Goal: Find specific page/section: Find specific page/section

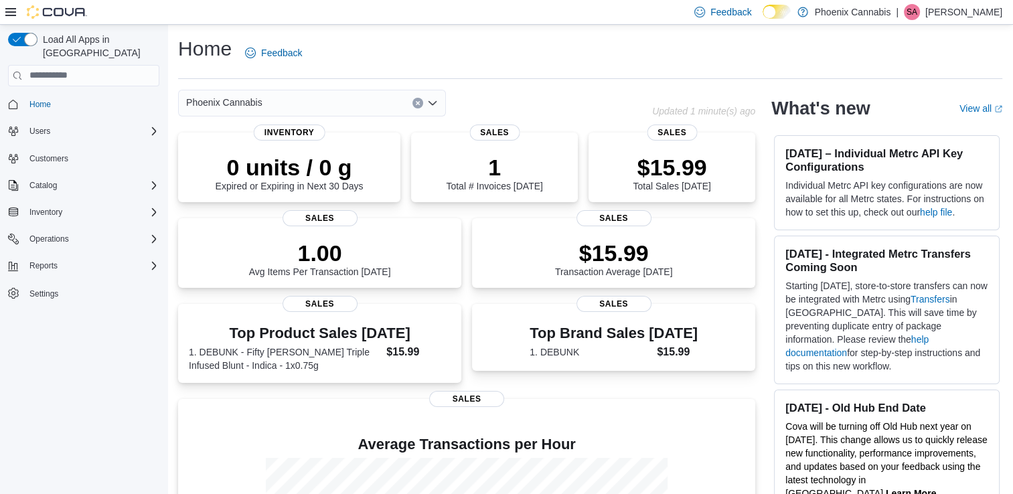
click at [375, 98] on div "Phoenix Cannabis" at bounding box center [312, 103] width 268 height 27
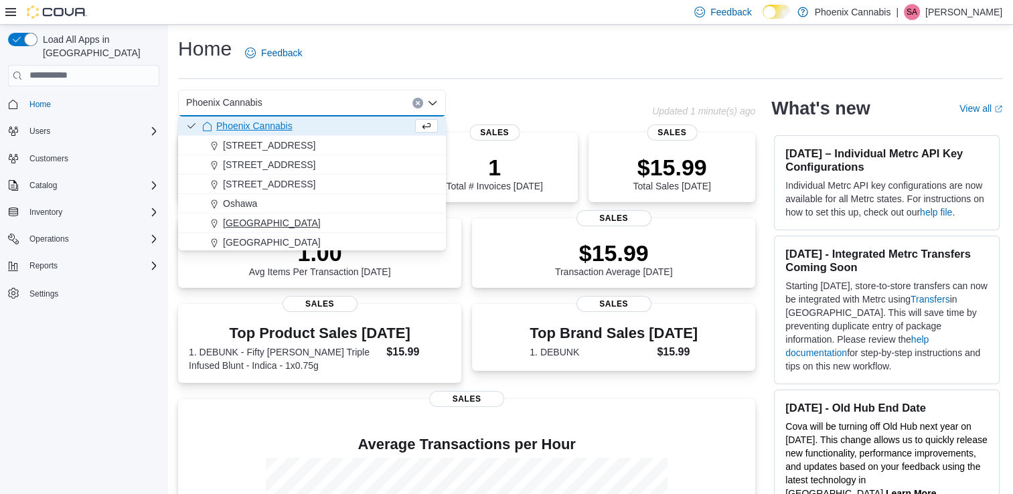
click at [263, 224] on span "[GEOGRAPHIC_DATA]" at bounding box center [272, 222] width 98 height 13
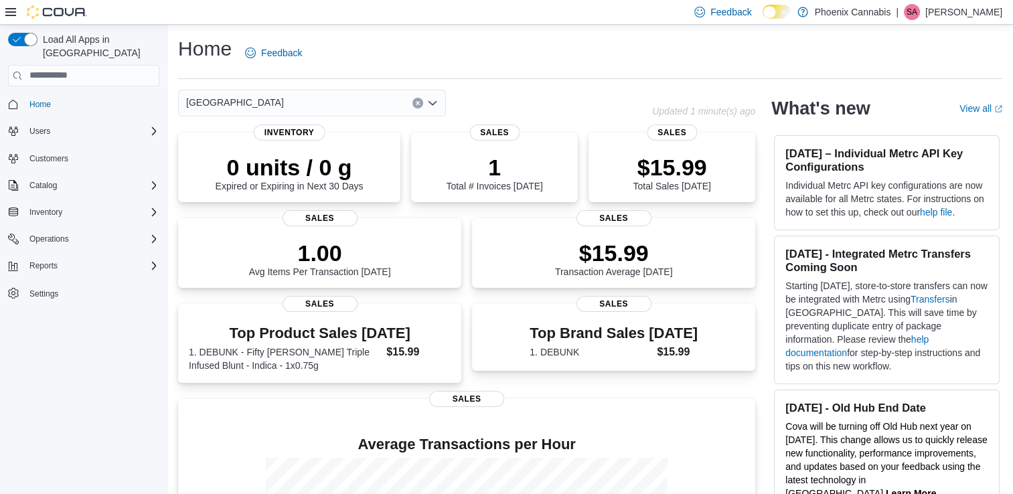
click at [430, 101] on icon "Open list of options" at bounding box center [433, 103] width 8 height 4
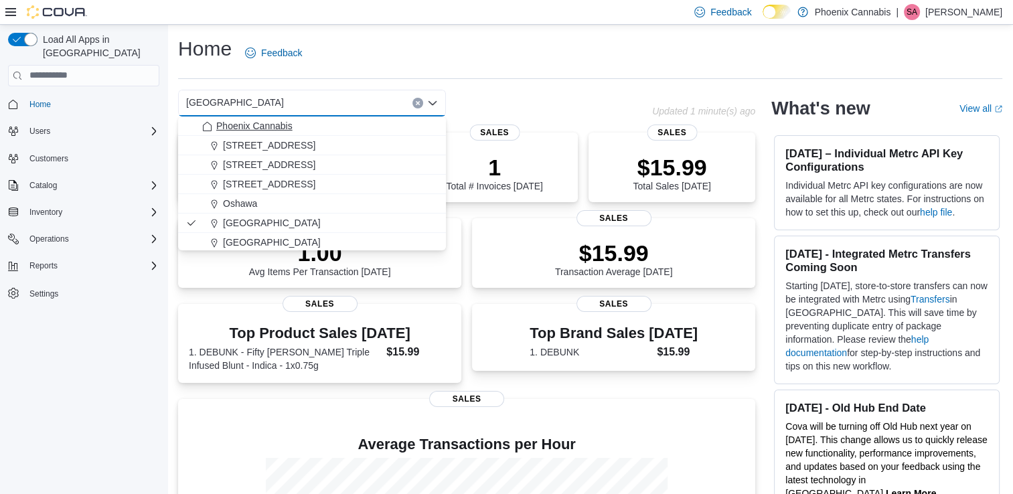
click at [282, 121] on span "Phoenix Cannabis" at bounding box center [254, 125] width 76 height 13
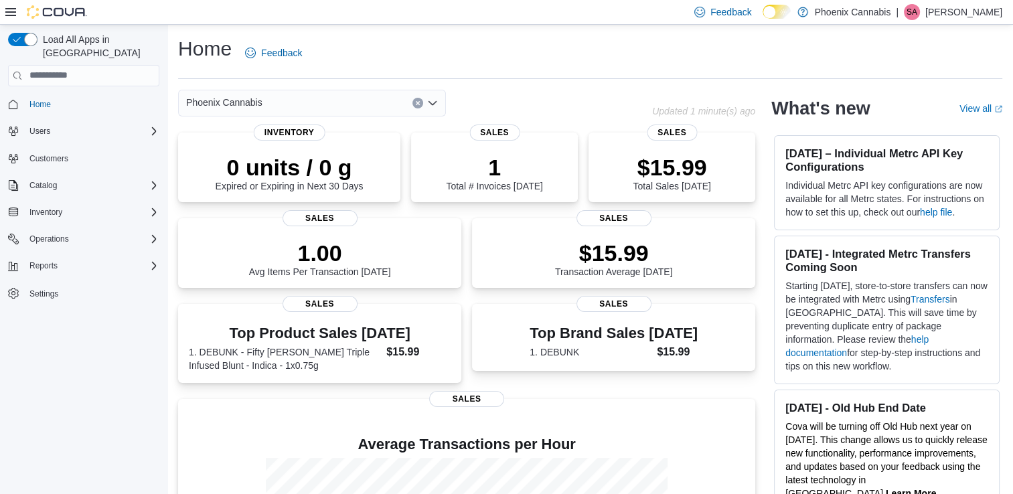
click at [523, 51] on div "Home Feedback" at bounding box center [590, 52] width 824 height 35
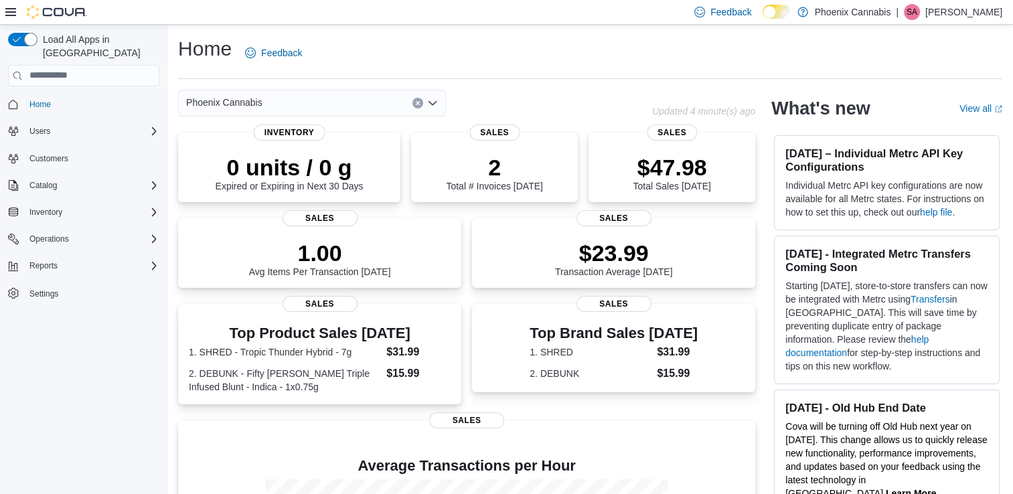
click at [431, 100] on icon "Open list of options" at bounding box center [432, 103] width 11 height 11
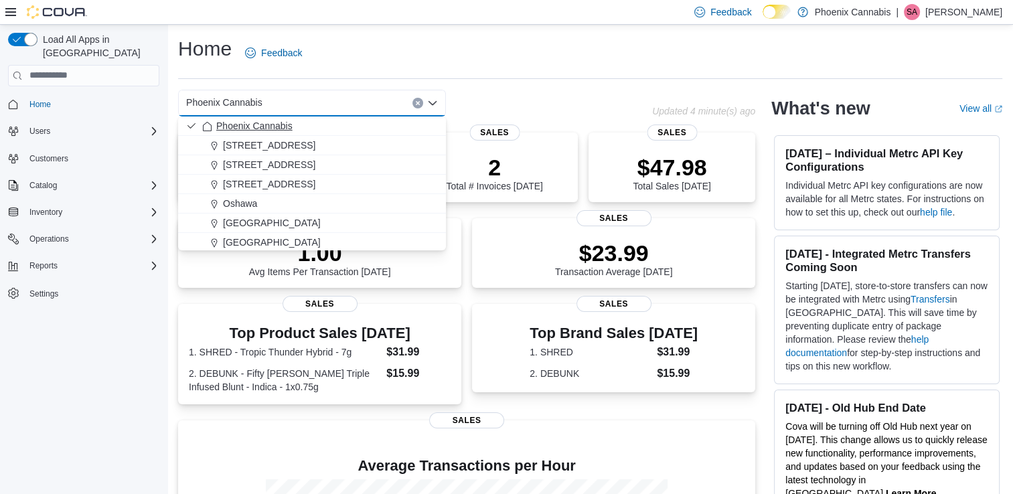
click at [263, 129] on span "Phoenix Cannabis" at bounding box center [254, 125] width 76 height 13
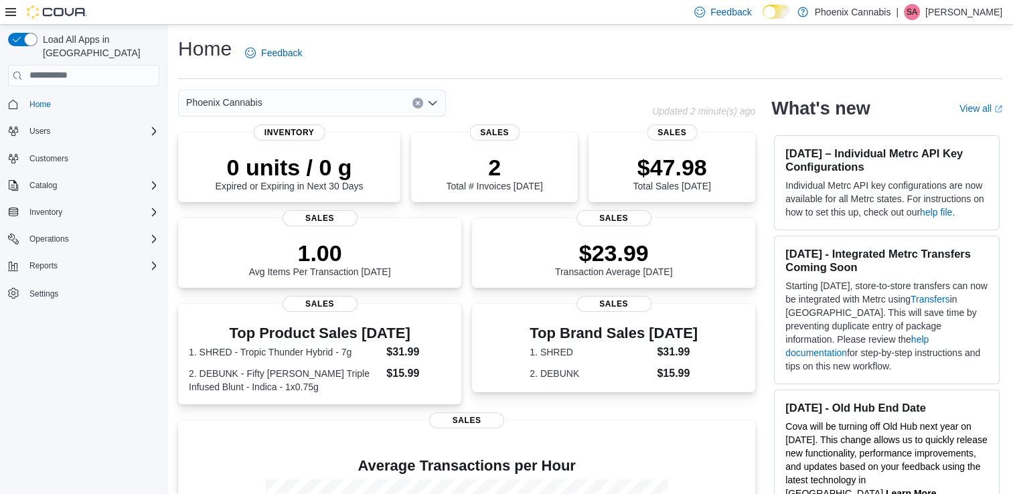
click at [473, 62] on div "Home Feedback" at bounding box center [590, 52] width 824 height 35
